Goal: Check status: Check status

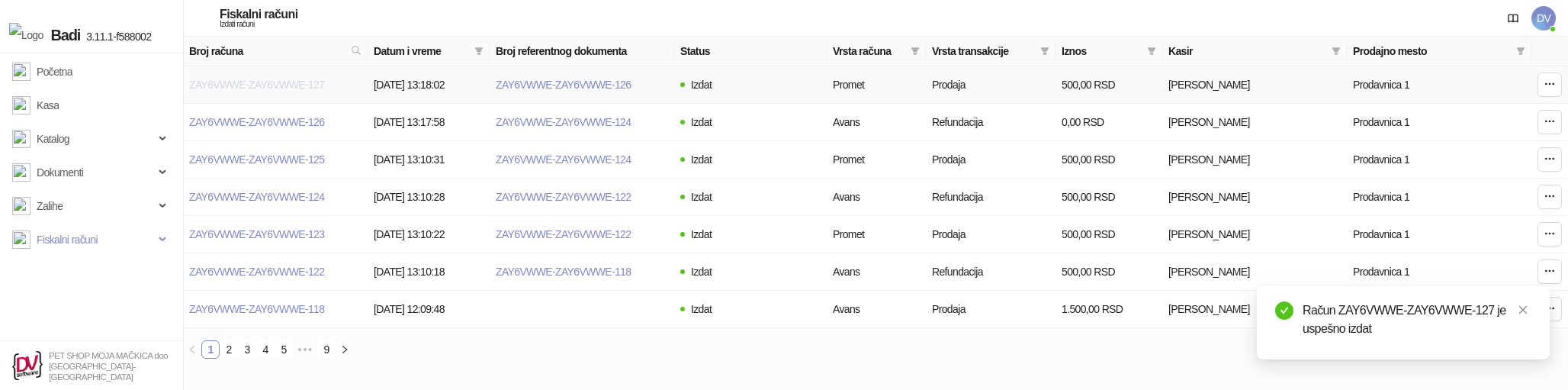
click at [308, 81] on link "ZAY6VWWE-ZAY6VWWE-127" at bounding box center [256, 85] width 135 height 13
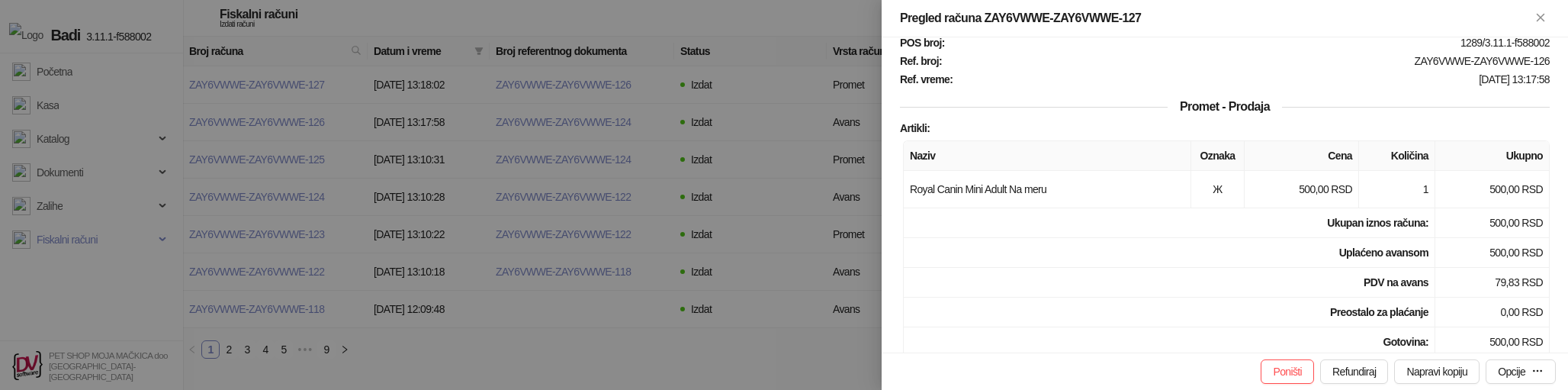
scroll to position [149, 0]
